Goal: Task Accomplishment & Management: Manage account settings

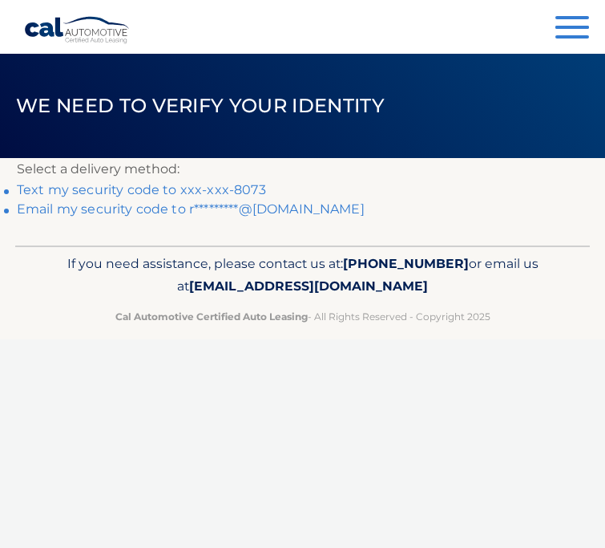
click at [168, 186] on link "Text my security code to xxx-xxx-8073" at bounding box center [141, 189] width 249 height 15
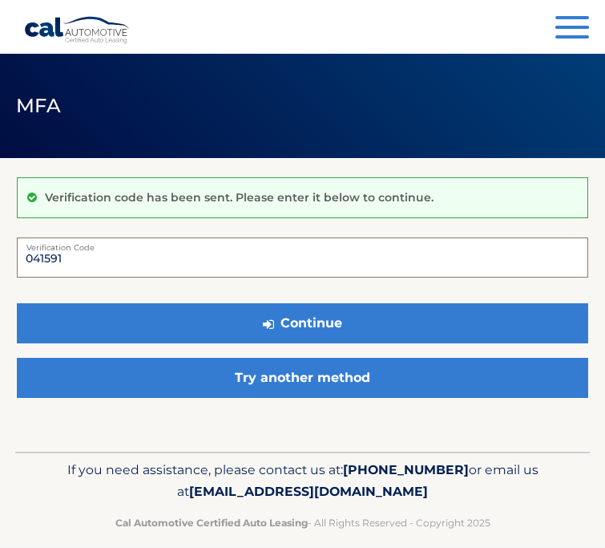
type input "041591"
click at [302, 322] on button "Continue" at bounding box center [303, 323] width 572 height 40
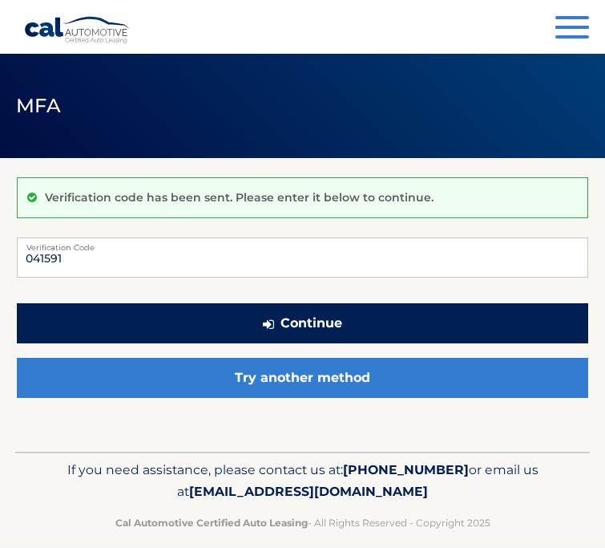
click at [143, 329] on button "Continue" at bounding box center [303, 323] width 572 height 40
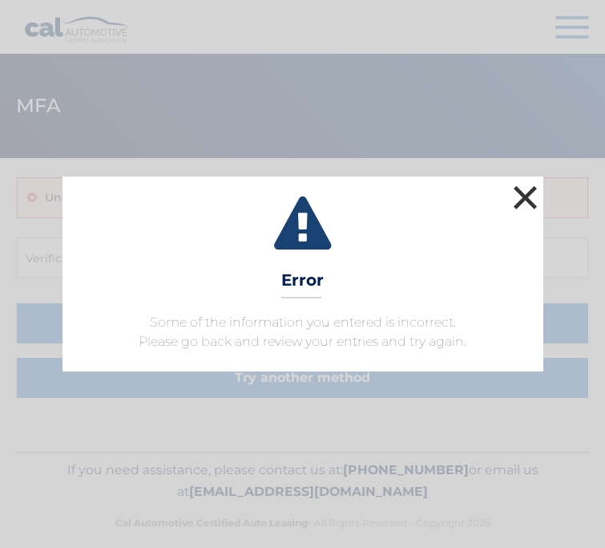
click at [527, 201] on button "×" at bounding box center [526, 197] width 32 height 32
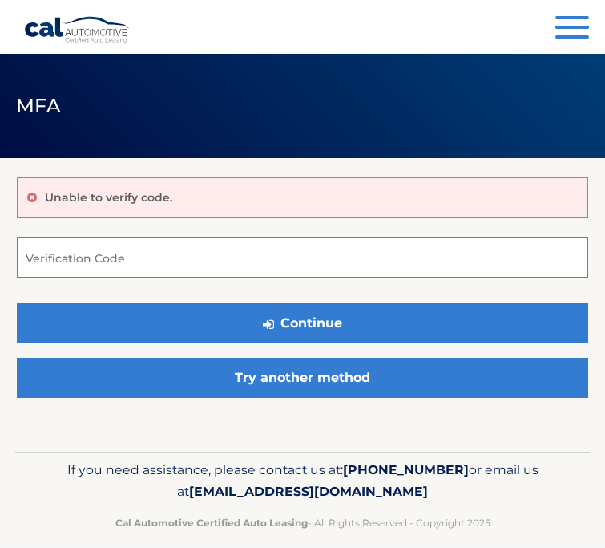
click at [229, 266] on input "Verification Code" at bounding box center [303, 257] width 572 height 40
click at [79, 42] on link "Cal Automotive" at bounding box center [77, 30] width 107 height 28
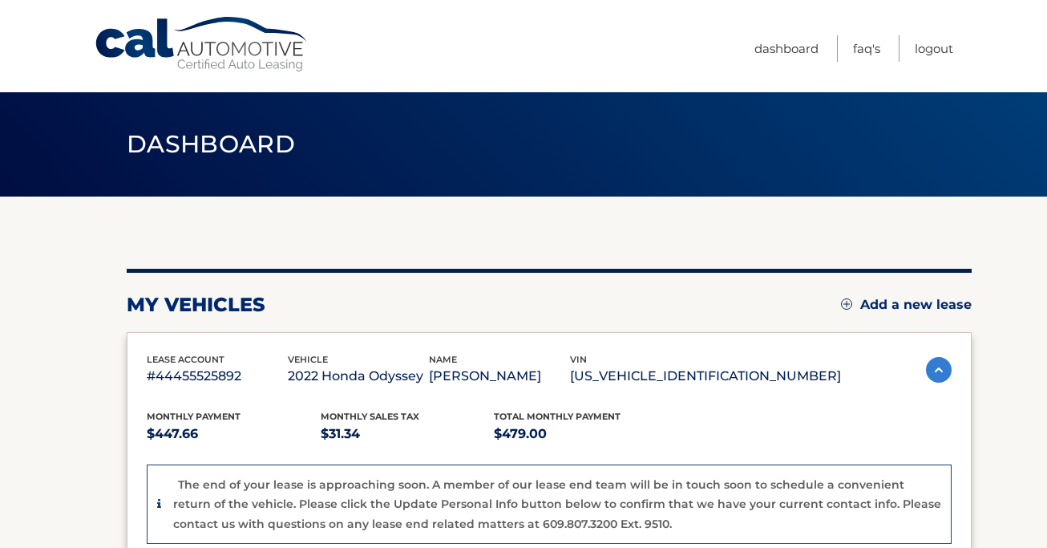
click at [605, 305] on link "Add a new lease" at bounding box center [906, 305] width 131 height 16
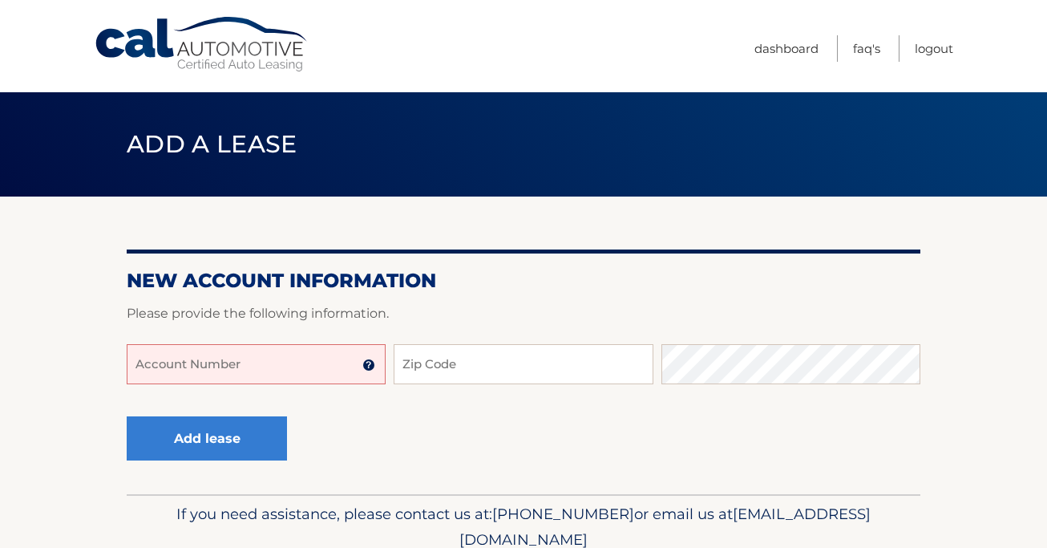
click at [279, 354] on input "Account Number" at bounding box center [256, 364] width 259 height 40
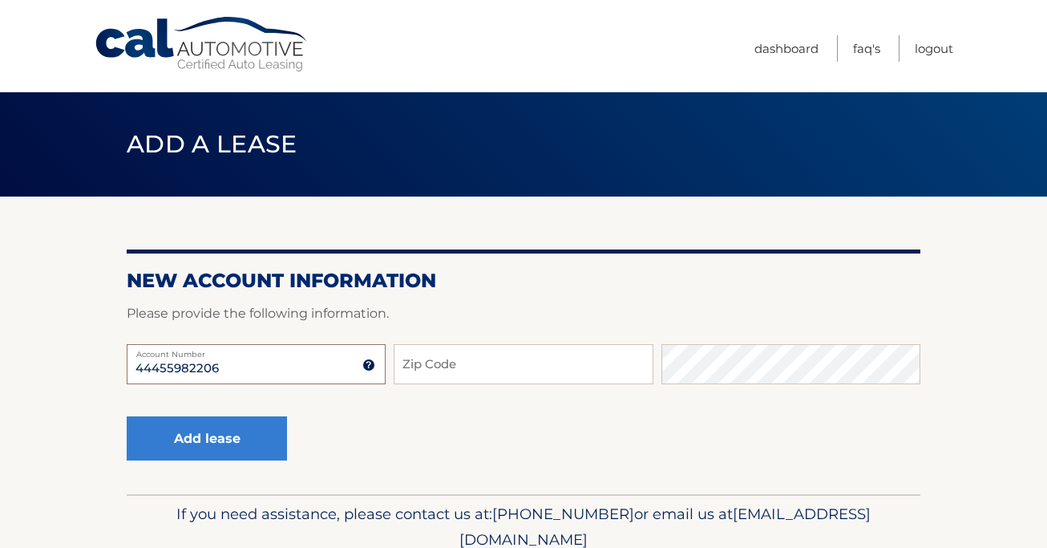
type input "44455982206"
type input "6"
click at [241, 367] on input "44455982206" at bounding box center [256, 364] width 259 height 40
click at [440, 372] on input "Zip Code" at bounding box center [523, 364] width 259 height 40
click at [440, 364] on input "3318-" at bounding box center [523, 364] width 259 height 40
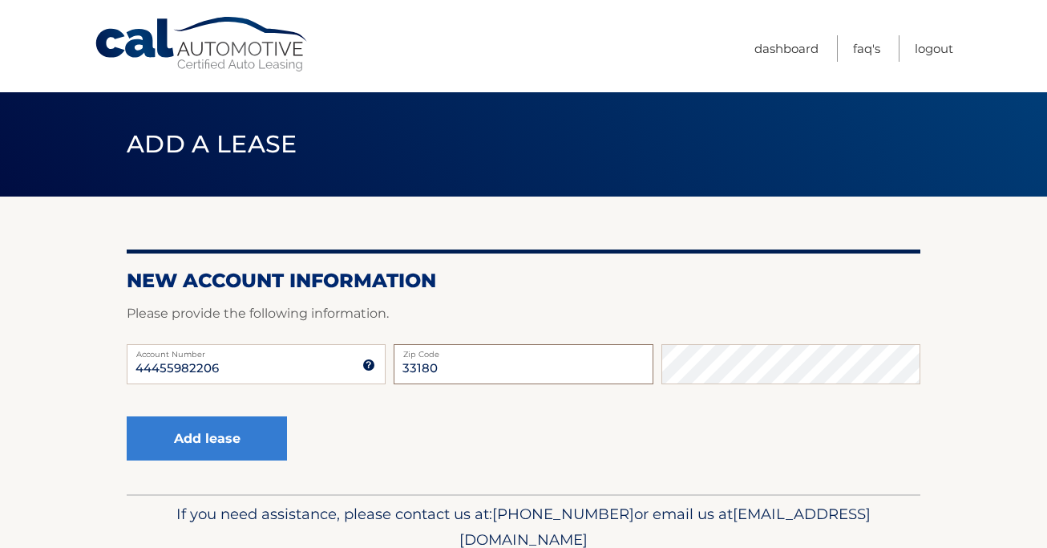
type input "33180"
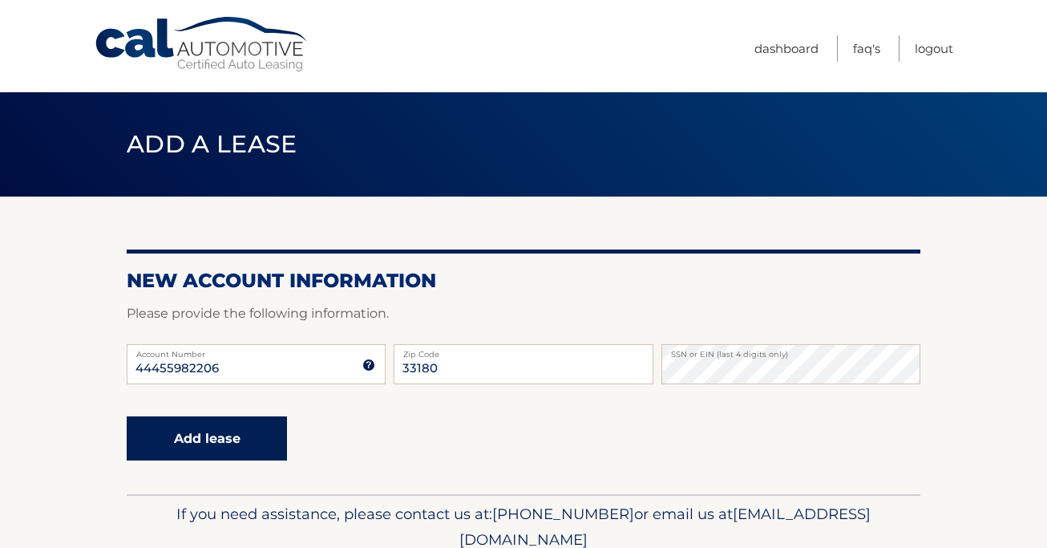
click at [172, 433] on button "Add lease" at bounding box center [207, 438] width 160 height 44
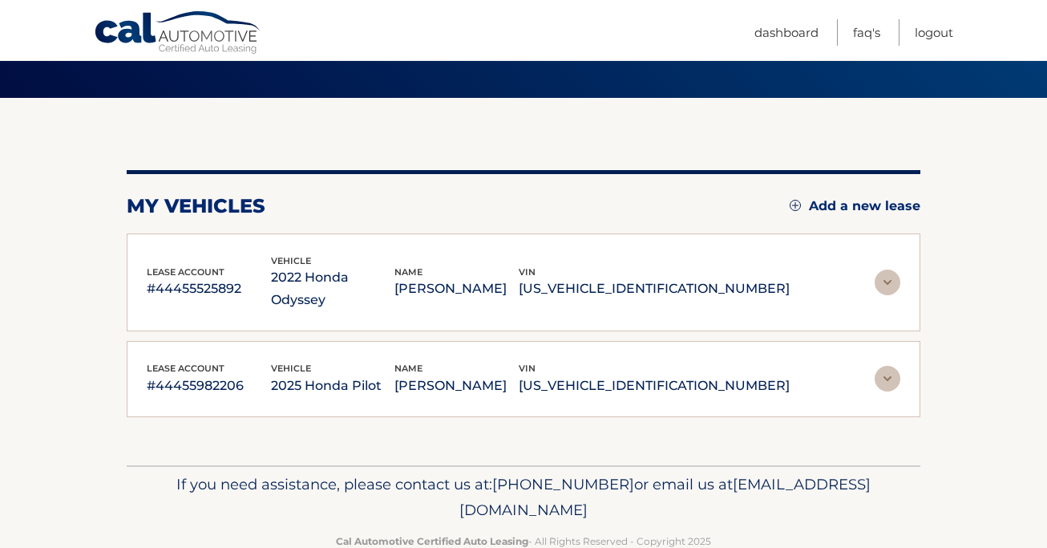
scroll to position [100, 0]
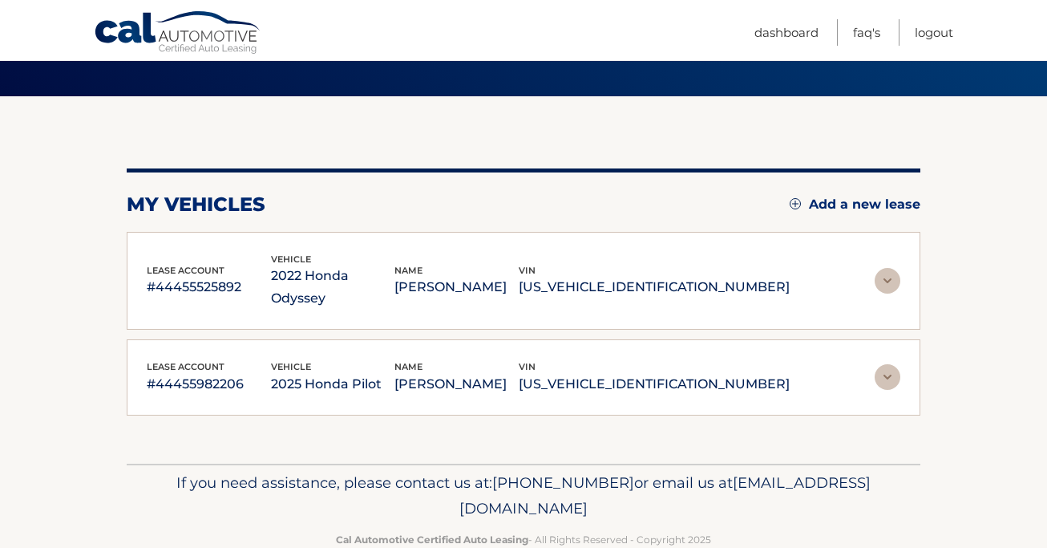
click at [885, 364] on img at bounding box center [888, 377] width 26 height 26
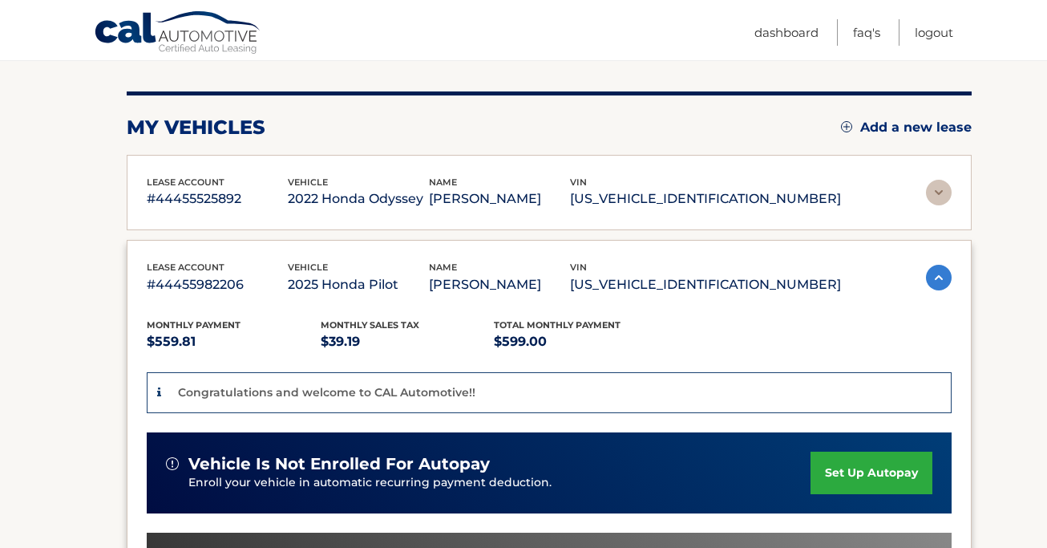
scroll to position [214, 0]
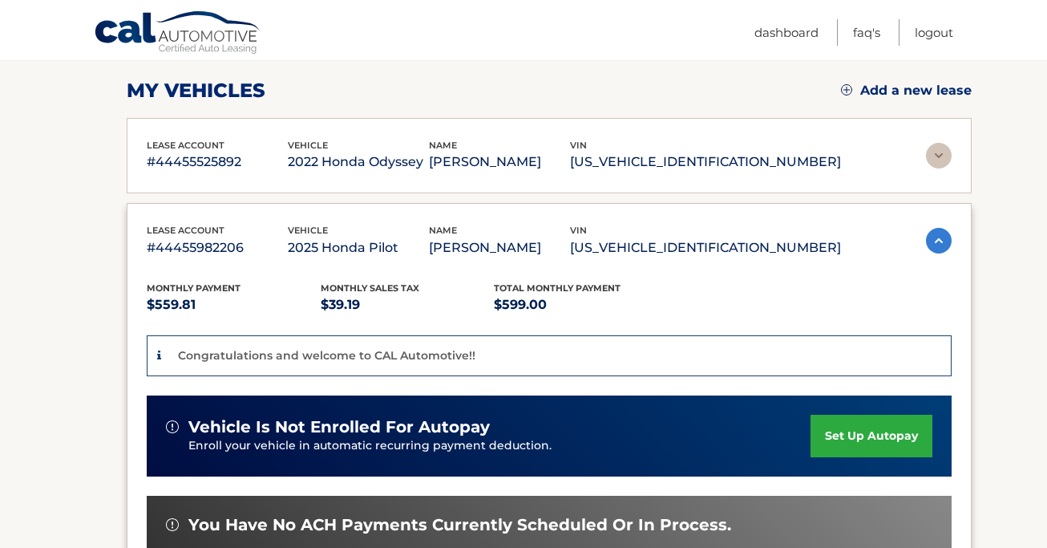
click at [938, 153] on img at bounding box center [939, 156] width 26 height 26
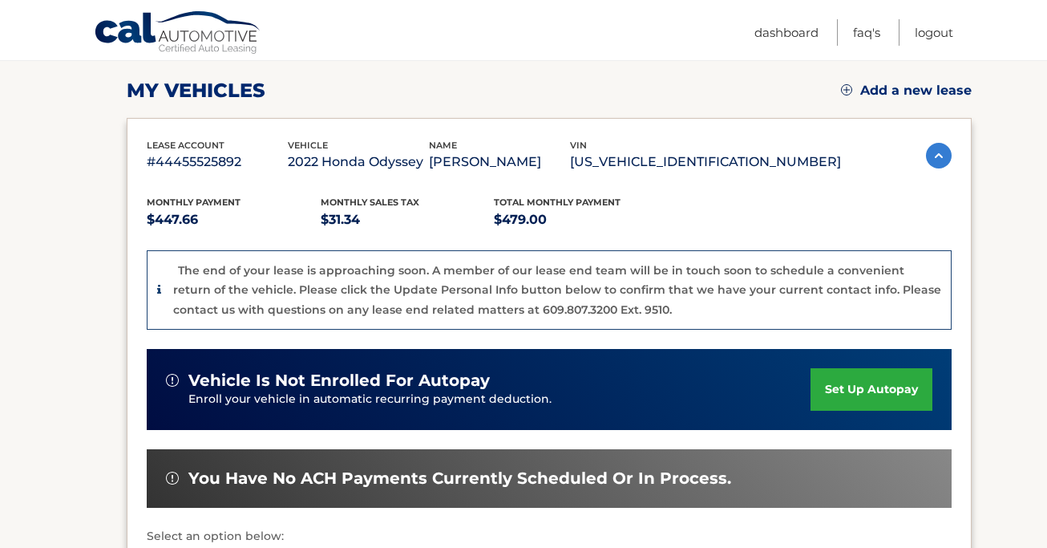
click at [938, 152] on img at bounding box center [939, 156] width 26 height 26
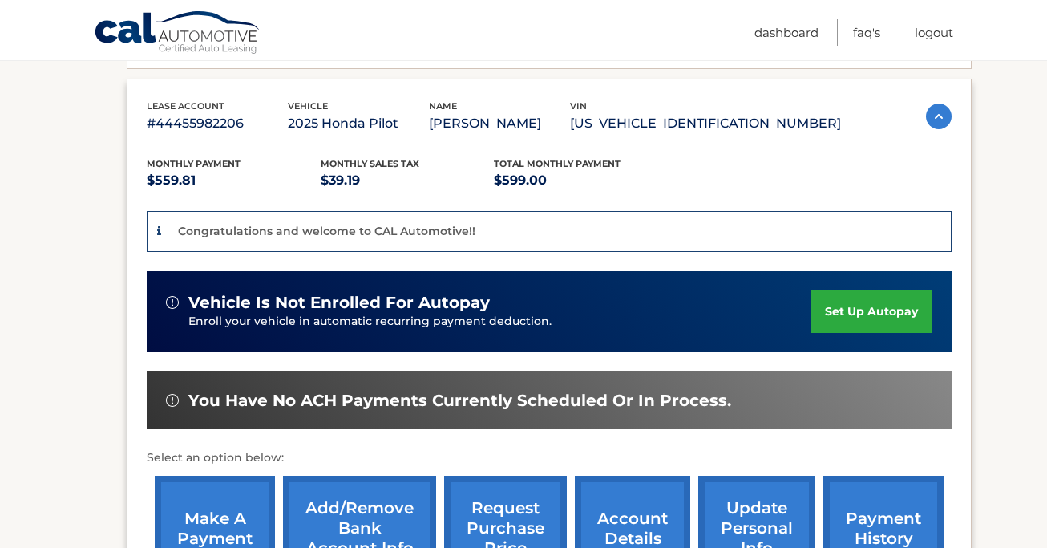
scroll to position [340, 0]
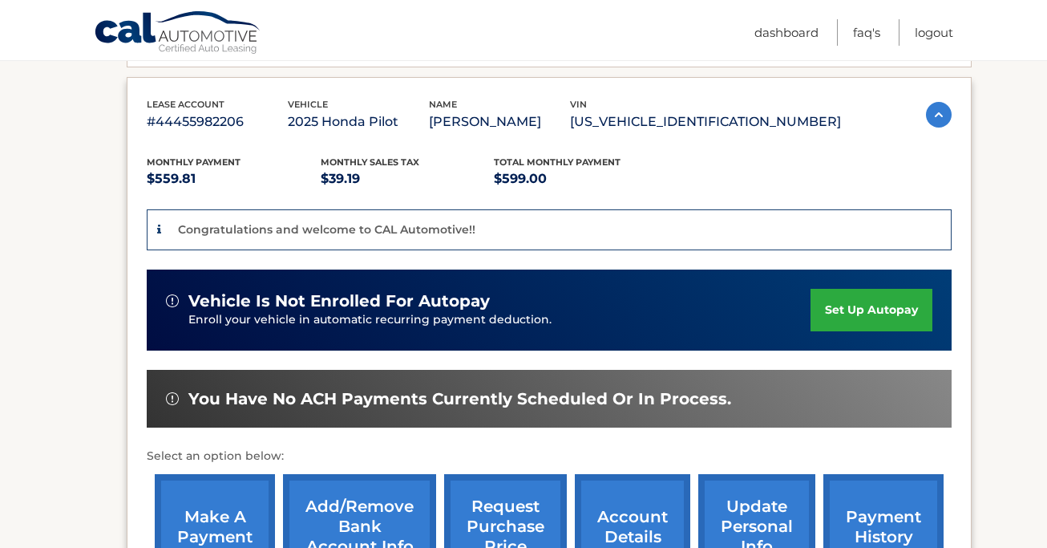
click at [889, 304] on link "set up autopay" at bounding box center [872, 310] width 122 height 42
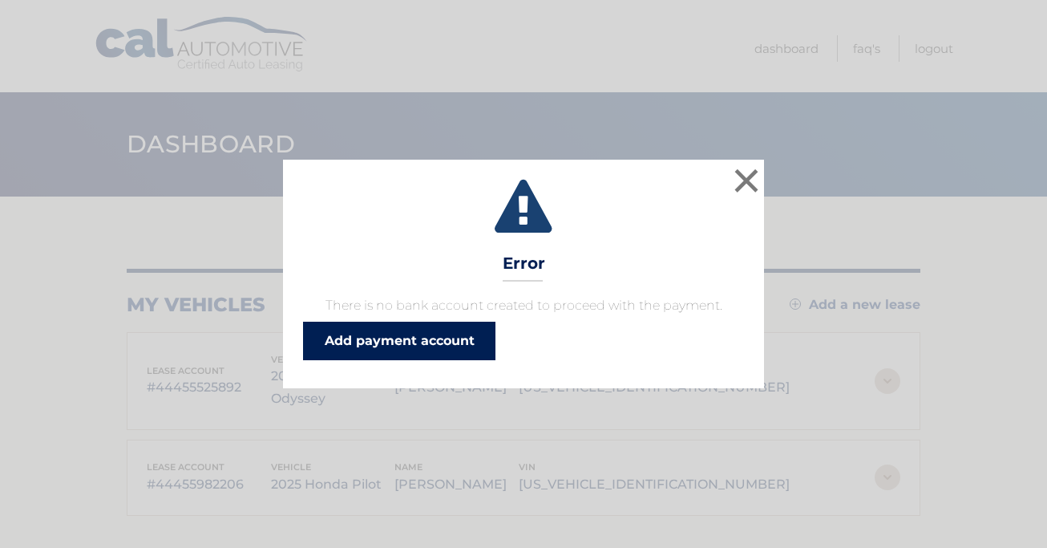
click at [390, 338] on link "Add payment account" at bounding box center [399, 341] width 192 height 38
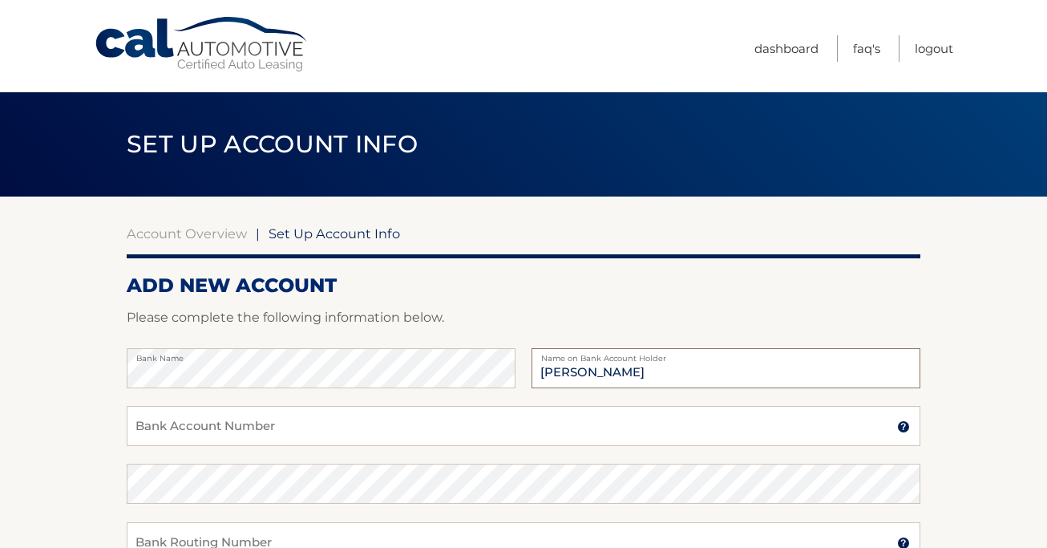
type input "[PERSON_NAME]"
click at [334, 435] on input "Bank Account Number" at bounding box center [524, 426] width 794 height 40
type input "1010095829081"
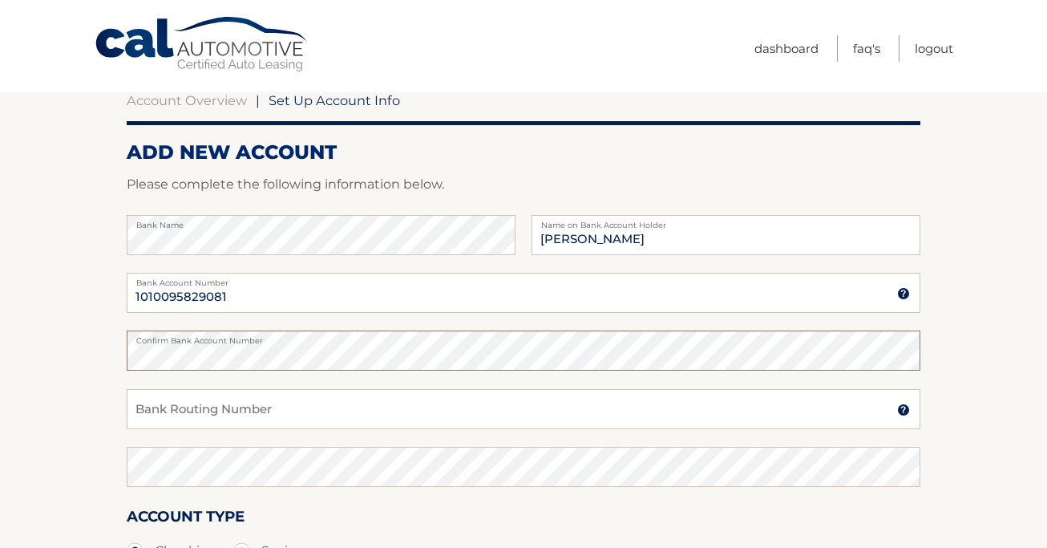
scroll to position [135, 0]
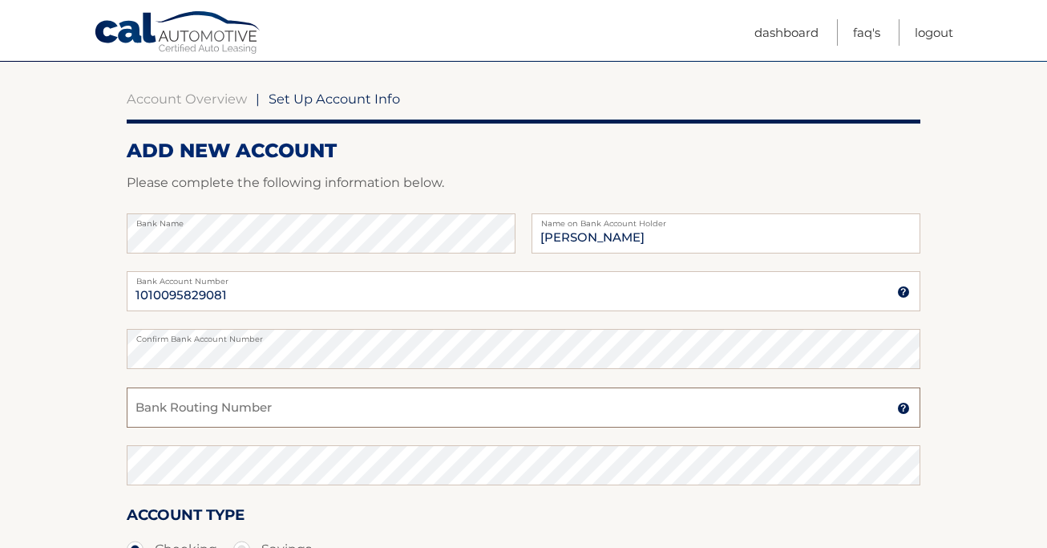
click at [242, 420] on input "Bank Routing Number" at bounding box center [524, 407] width 794 height 40
paste input "063107513"
type input "063107513"
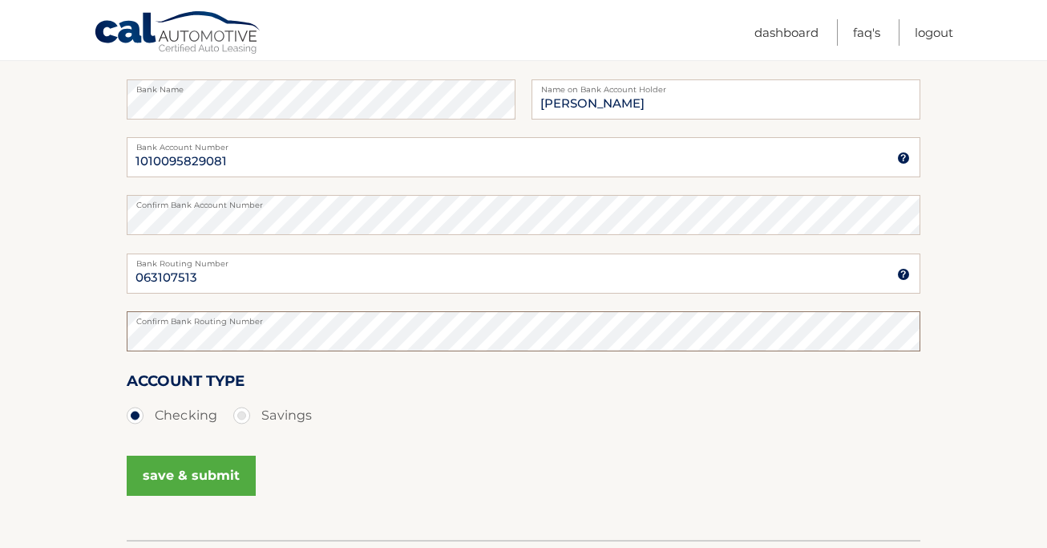
scroll to position [271, 0]
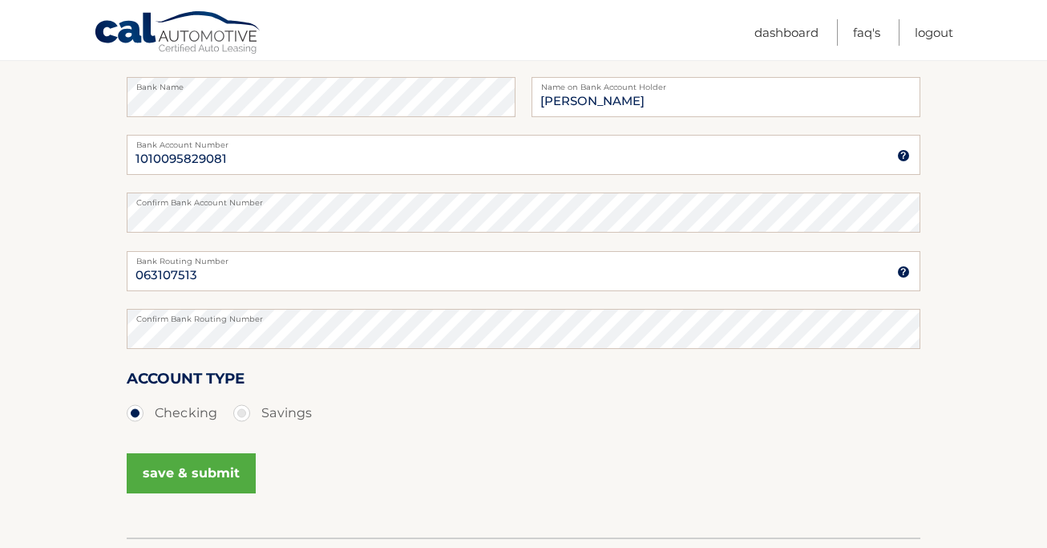
click at [203, 464] on button "save & submit" at bounding box center [191, 473] width 129 height 40
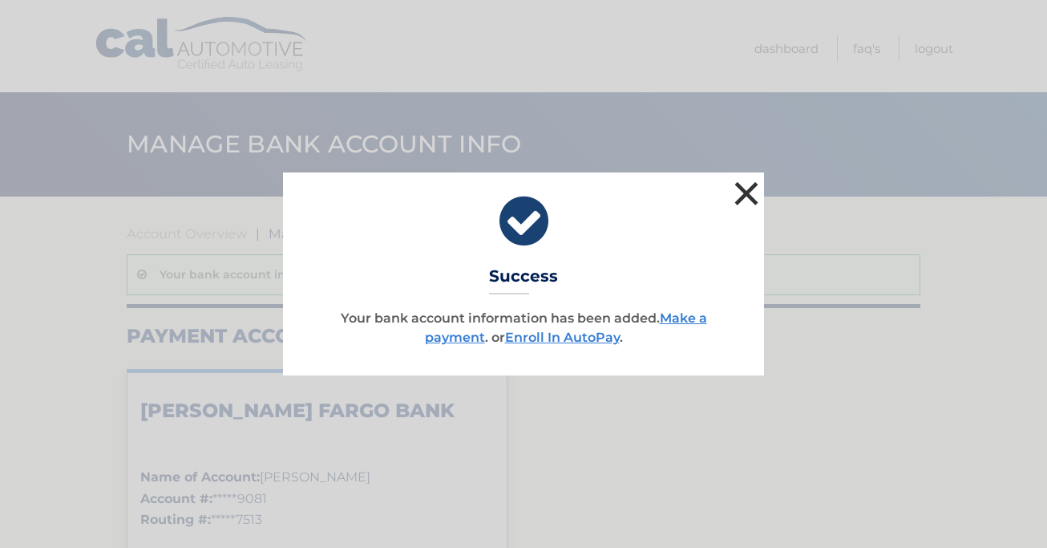
click at [750, 191] on button "×" at bounding box center [746, 193] width 32 height 32
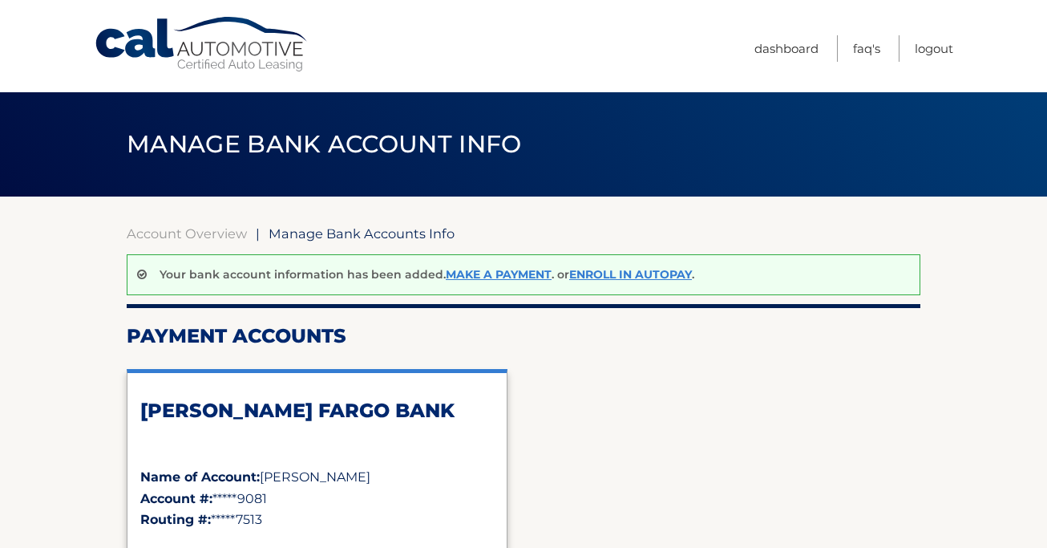
click at [629, 265] on div "Your bank account information has been added. Make a payment . or Enroll In Aut…" at bounding box center [524, 274] width 794 height 41
click at [629, 275] on link "Enroll In AutoPay" at bounding box center [630, 274] width 123 height 14
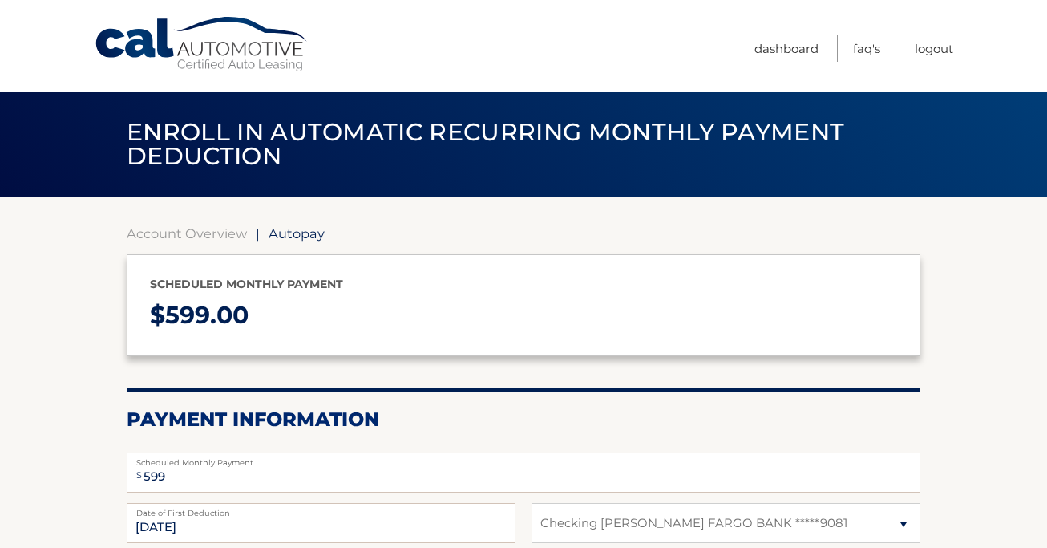
select select "MWRjYTExZDgtMTcxMS00YzExLWI2NTYtN2M1ODVjZGM0MWZl"
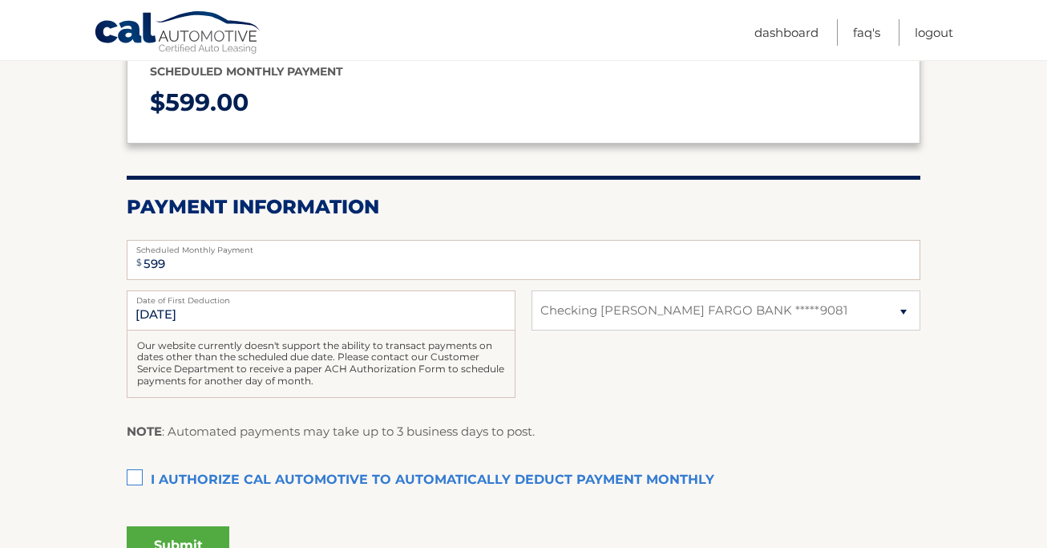
scroll to position [237, 0]
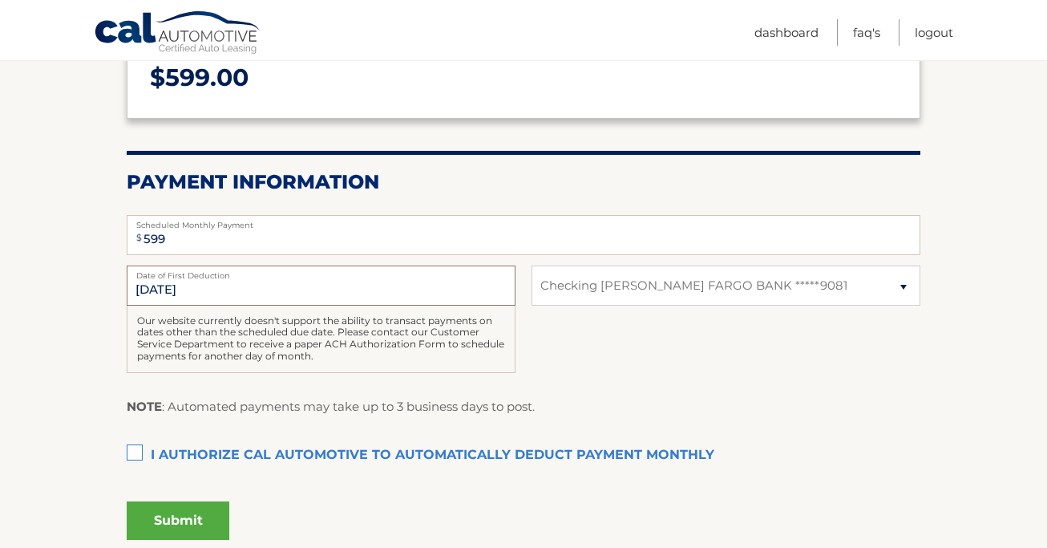
click at [249, 293] on input "[DATE]" at bounding box center [321, 285] width 389 height 40
click at [431, 289] on input "[DATE]" at bounding box center [321, 285] width 389 height 40
click at [264, 282] on input "8/28/2025" at bounding box center [321, 285] width 389 height 40
click at [156, 293] on input "8/28/2025" at bounding box center [321, 285] width 389 height 40
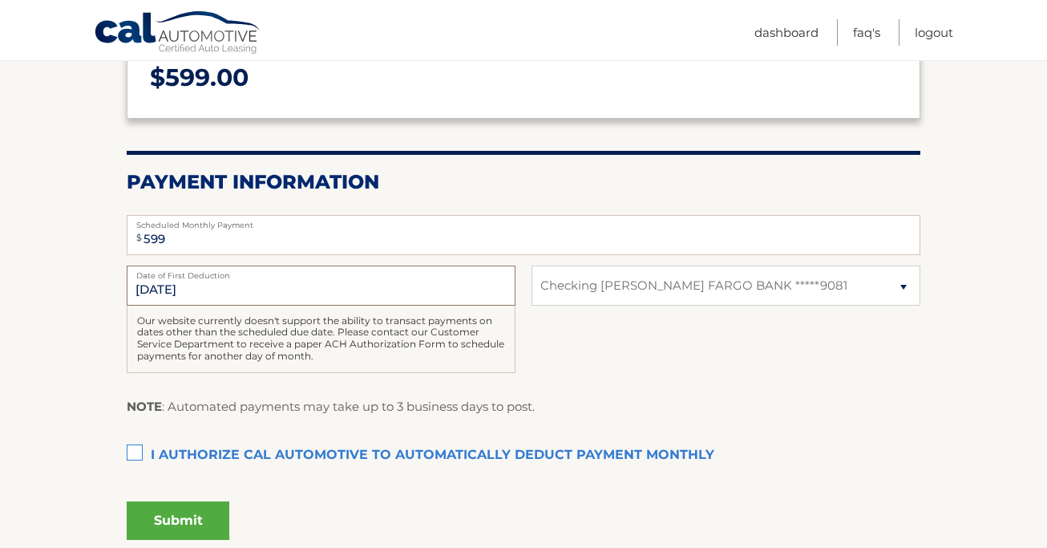
click at [156, 293] on input "8/28/2025" at bounding box center [321, 285] width 389 height 40
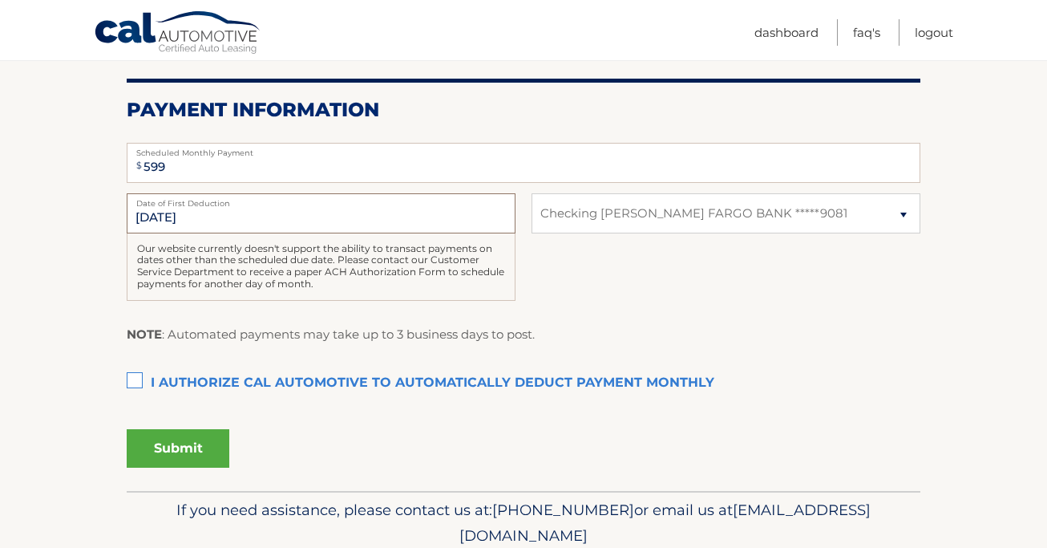
scroll to position [311, 0]
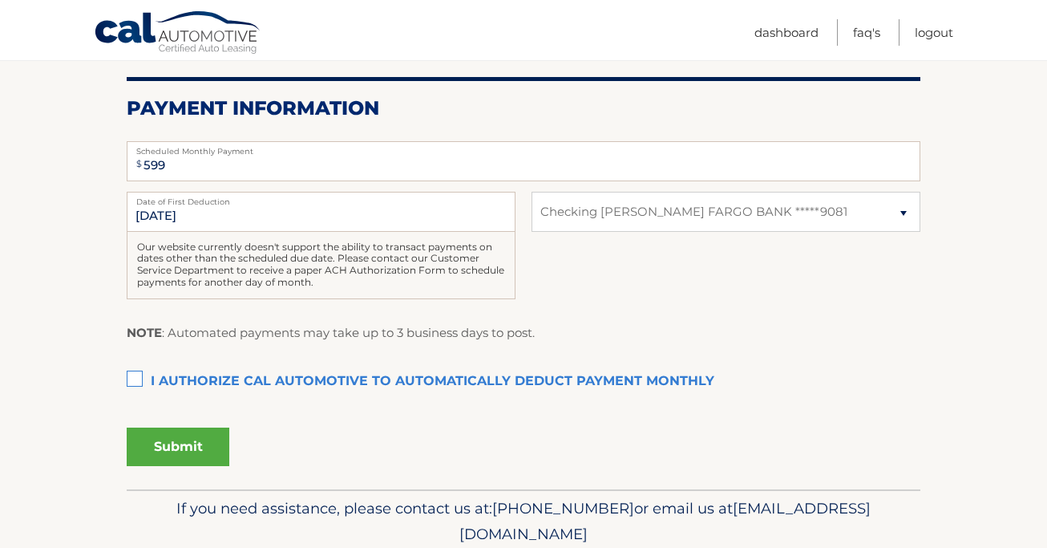
click at [144, 368] on label "I authorize cal automotive to automatically deduct payment monthly This checkbo…" at bounding box center [524, 382] width 794 height 32
click at [0, 0] on input "I authorize cal automotive to automatically deduct payment monthly This checkbo…" at bounding box center [0, 0] width 0 height 0
click at [177, 440] on button "Submit" at bounding box center [178, 446] width 103 height 38
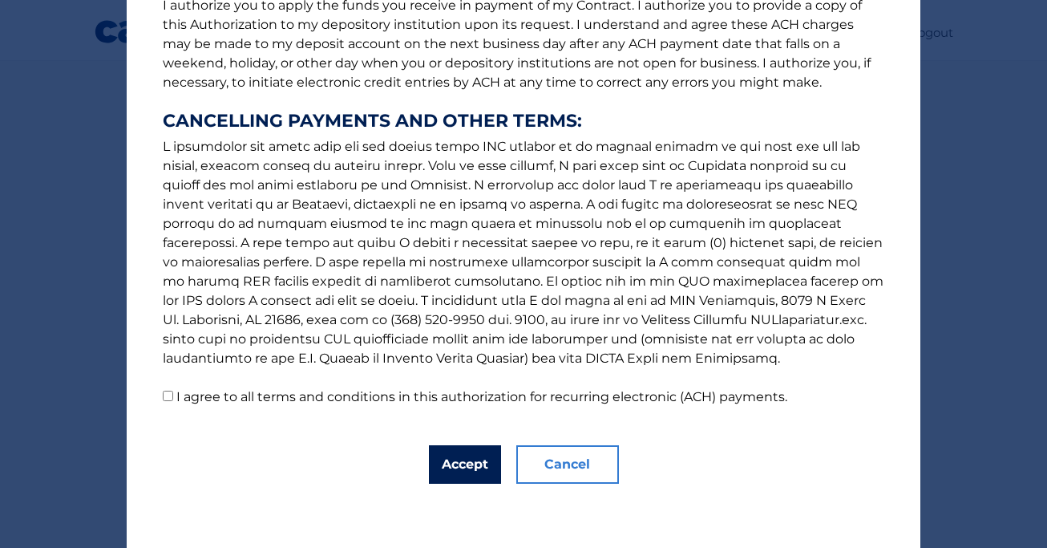
scroll to position [229, 0]
click at [282, 395] on label "I agree to all terms and conditions in this authorization for recurring electro…" at bounding box center [481, 396] width 611 height 15
click at [173, 395] on input "I agree to all terms and conditions in this authorization for recurring electro…" at bounding box center [168, 395] width 10 height 10
checkbox input "true"
click at [459, 444] on div "The words "I" "me" and "my" mean any identified Customer who signs this Authori…" at bounding box center [524, 159] width 794 height 777
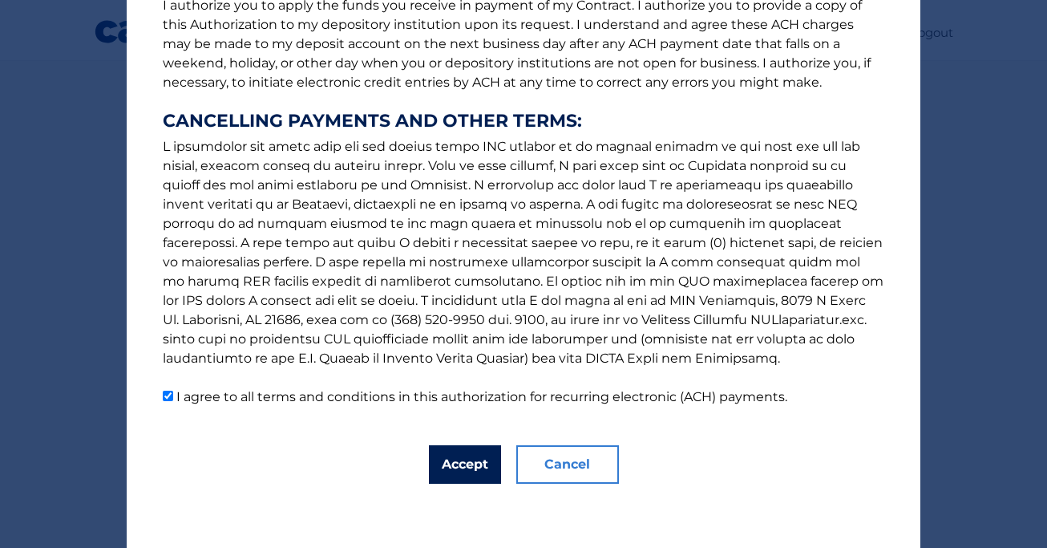
click at [457, 455] on button "Accept" at bounding box center [465, 464] width 72 height 38
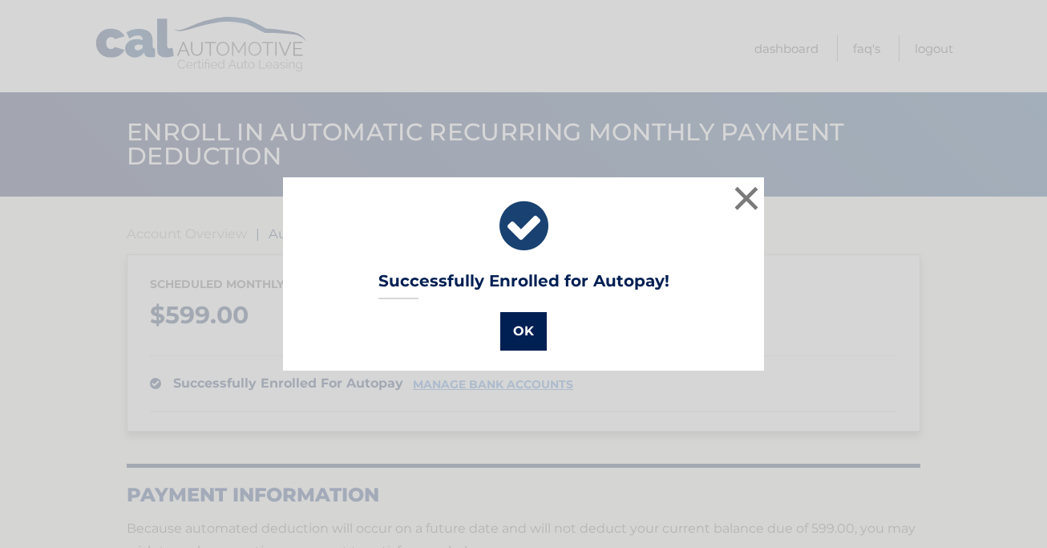
click at [533, 338] on button "OK" at bounding box center [523, 331] width 47 height 38
